Goal: Task Accomplishment & Management: Use online tool/utility

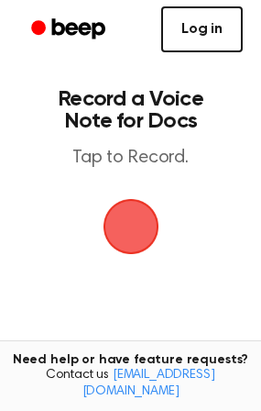
click at [196, 24] on link "Log in" at bounding box center [202, 29] width 82 height 46
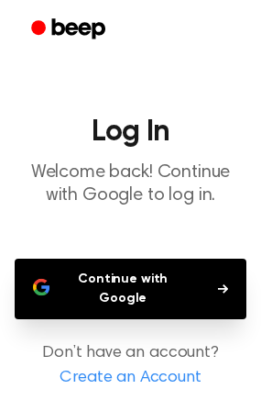
click at [180, 272] on button "Continue with Google" at bounding box center [131, 289] width 232 height 61
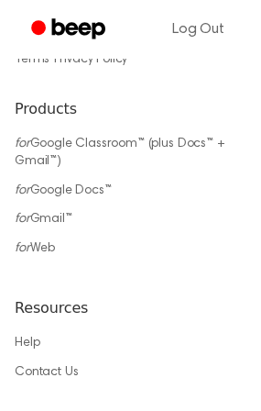
click at [184, 43] on div at bounding box center [131, 22] width 232 height 42
click at [184, 90] on div "Terms · Privacy Policy Products for Google Classroom™ (plus Docs™ + Gmail™) for…" at bounding box center [131, 339] width 232 height 736
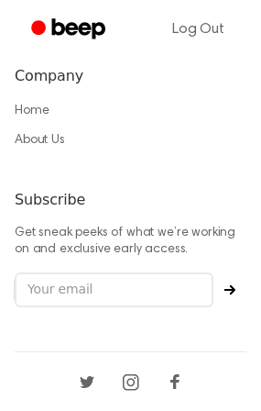
scroll to position [1704, 0]
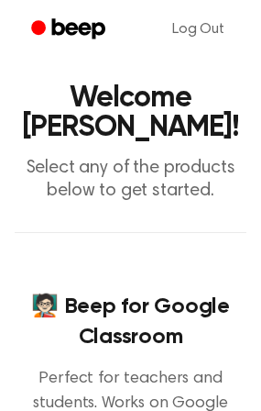
click at [161, 170] on p "Select any of the products below to get started." at bounding box center [131, 180] width 232 height 46
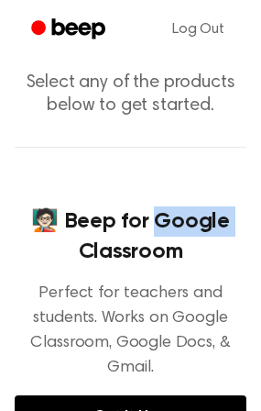
click at [161, 170] on div "🧑🏻‍🏫 Beep for Google Classroom Perfect for teachers and students. Works on Goog…" at bounding box center [131, 321] width 232 height 349
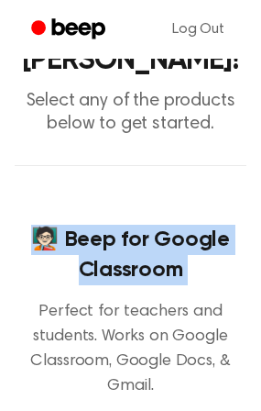
click at [161, 170] on div "🧑🏻‍🏫 Beep for Google Classroom Perfect for teachers and students. Works on Goog…" at bounding box center [131, 339] width 232 height 349
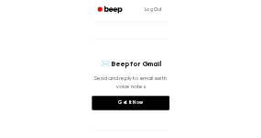
scroll to position [505, 0]
